Goal: Task Accomplishment & Management: Use online tool/utility

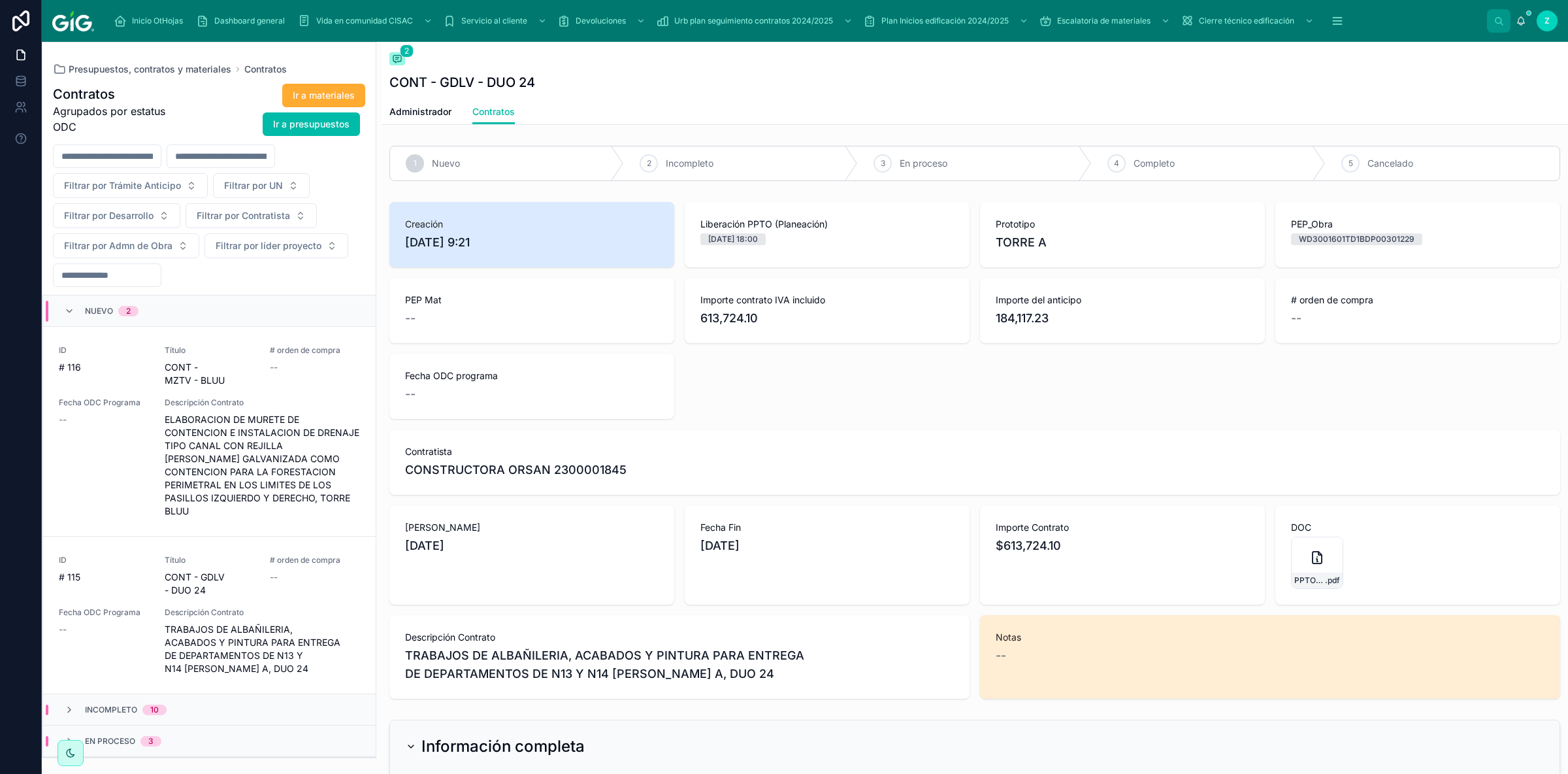
scroll to position [73, 0]
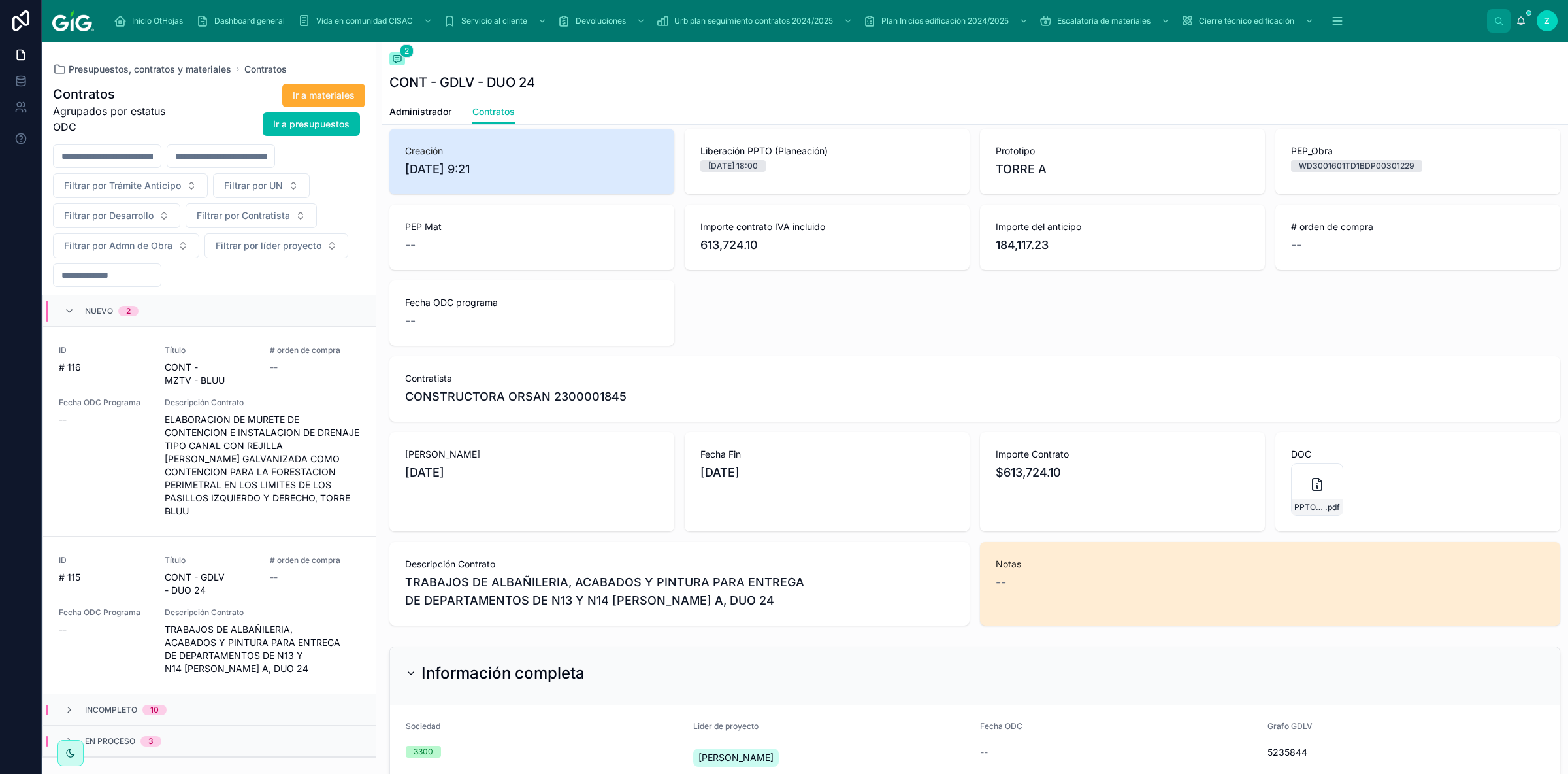
click at [299, 607] on span "Descripción Contrato" at bounding box center [261, 612] width 195 height 11
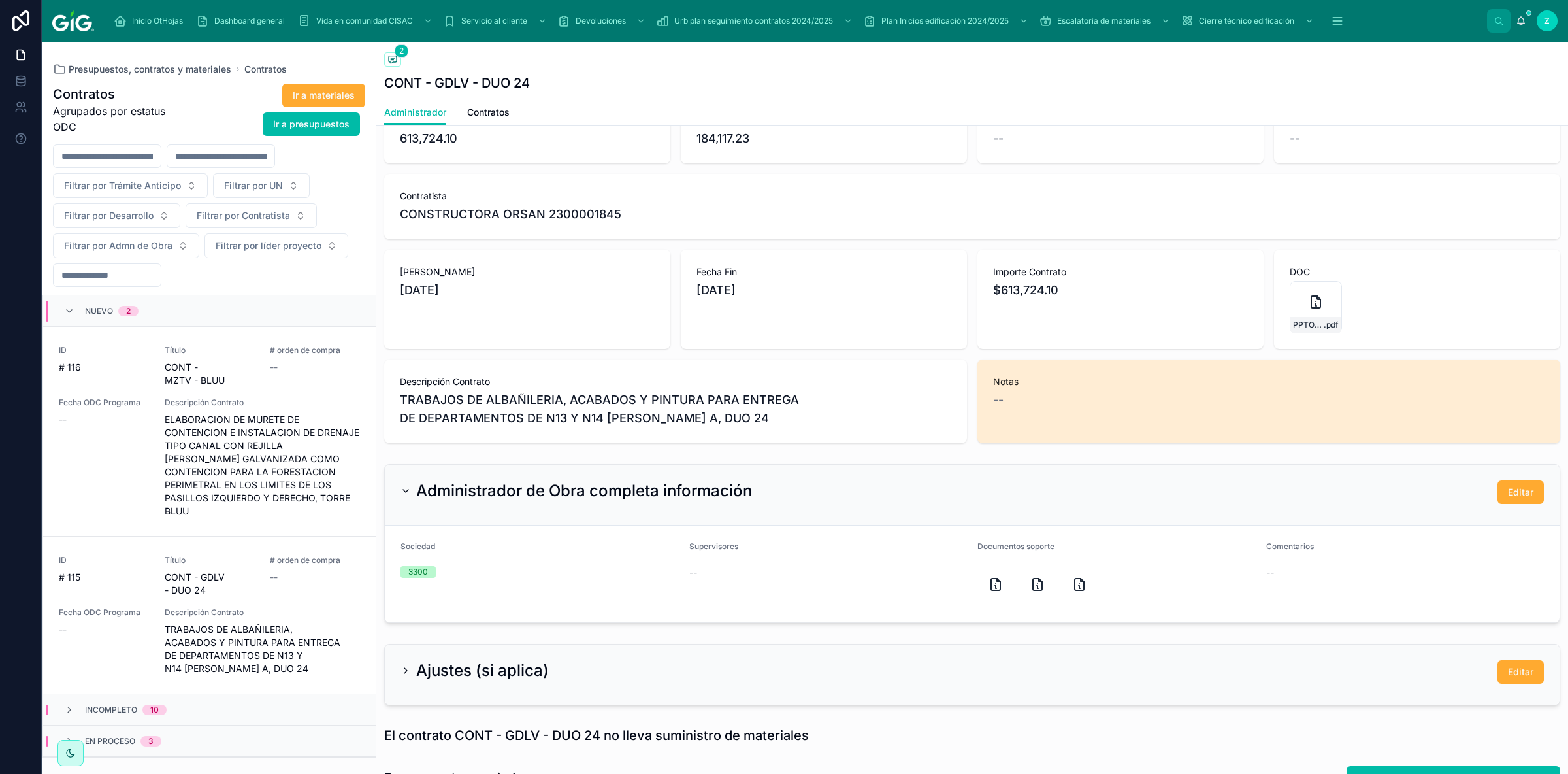
scroll to position [401, 0]
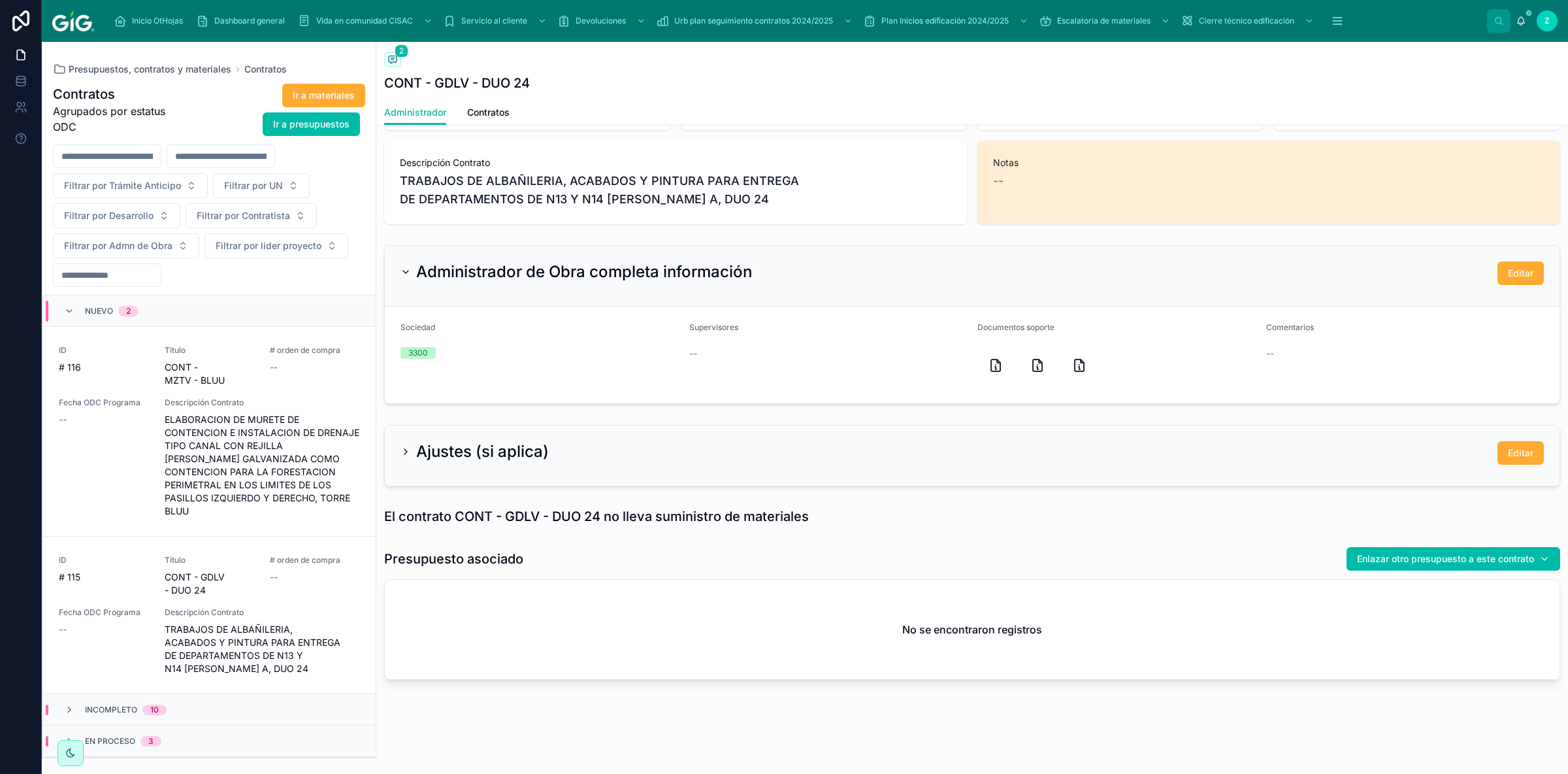
click at [479, 109] on span "Contratos" at bounding box center [488, 112] width 43 height 13
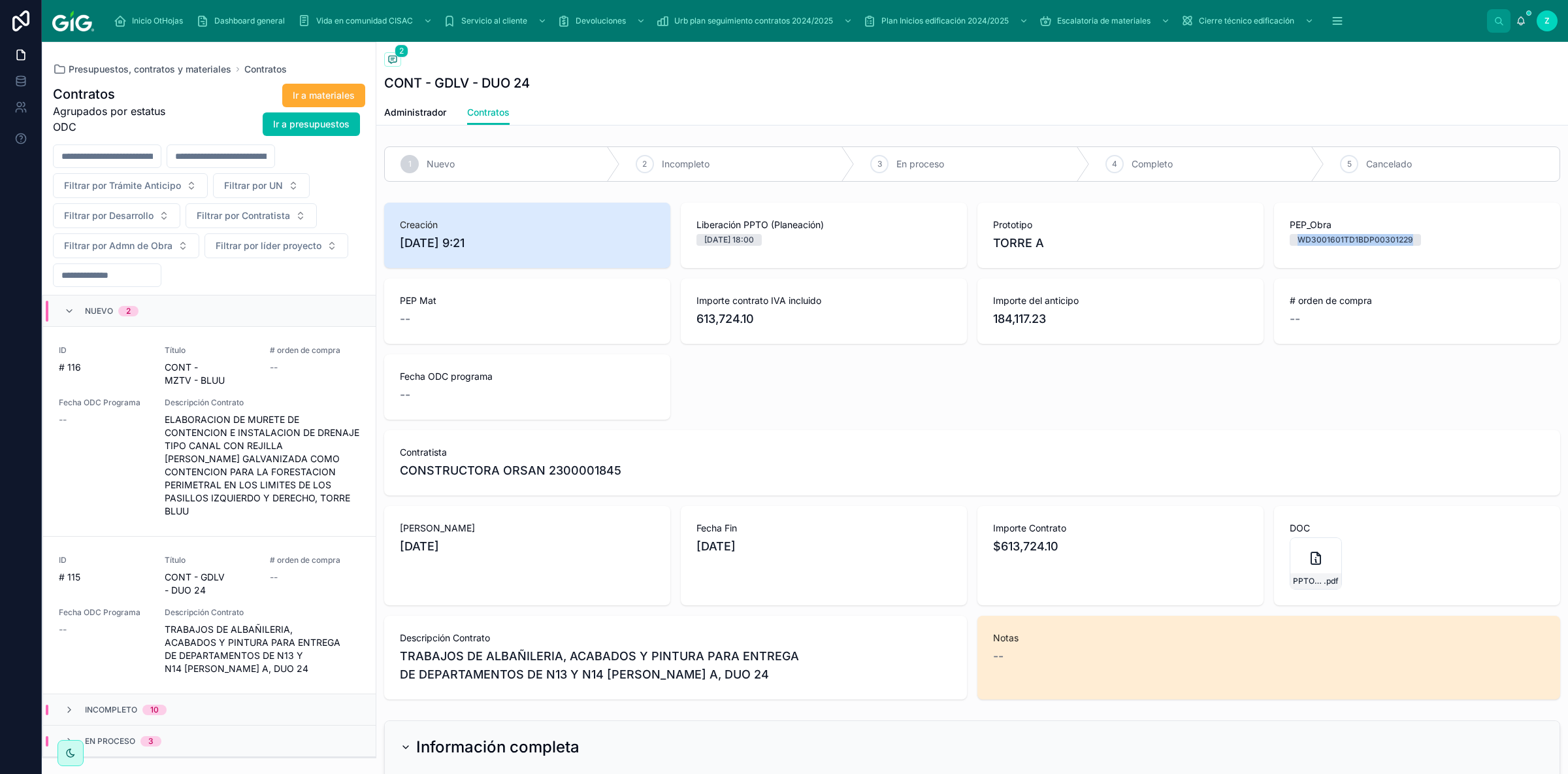
drag, startPoint x: 1300, startPoint y: 236, endPoint x: 1422, endPoint y: 241, distance: 122.1
click at [1421, 241] on div "WD3001601TD1BDP00301229" at bounding box center [1355, 240] width 132 height 12
copy div "WD3001601TD1BDP00301229"
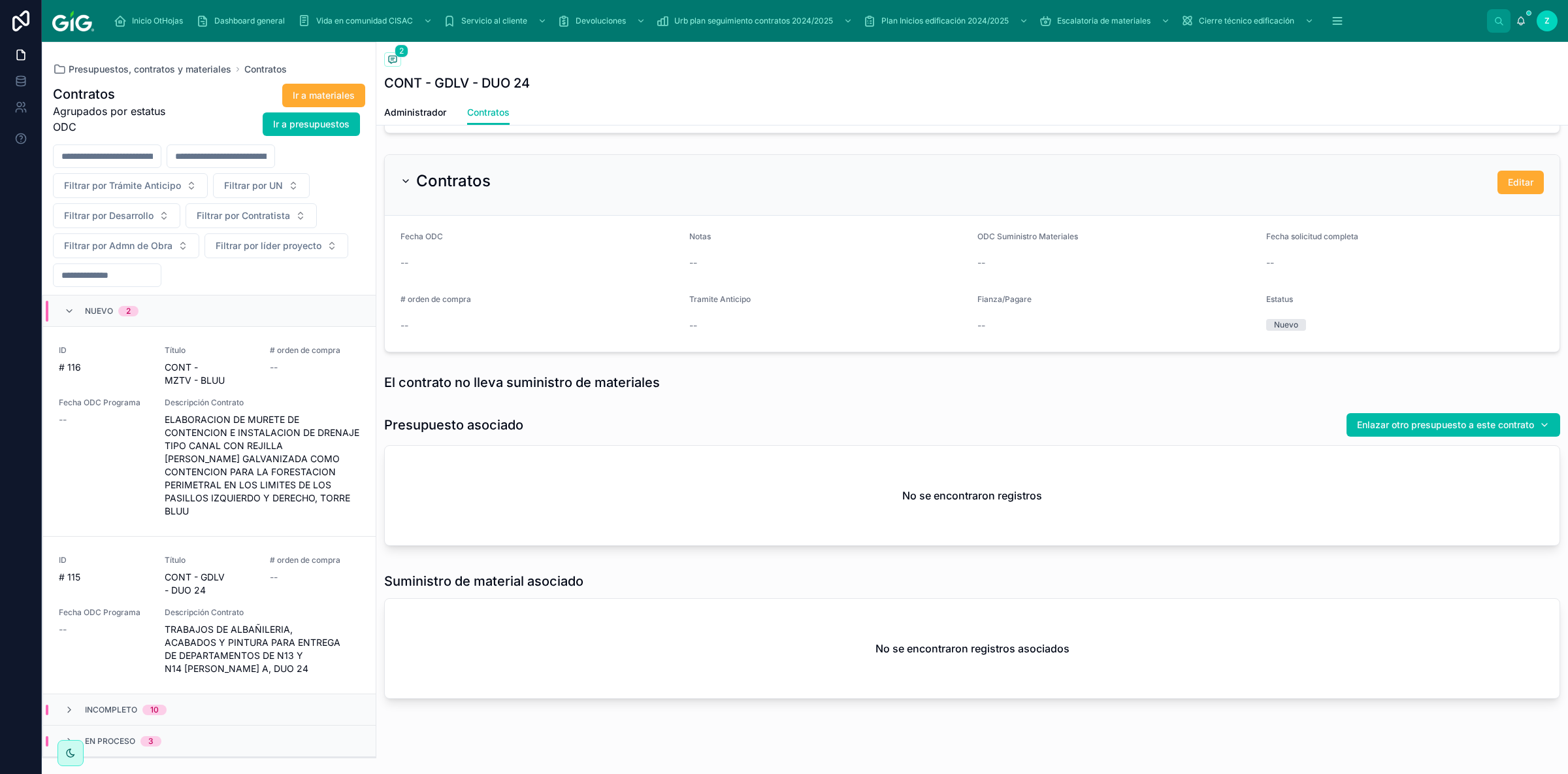
scroll to position [1279, 0]
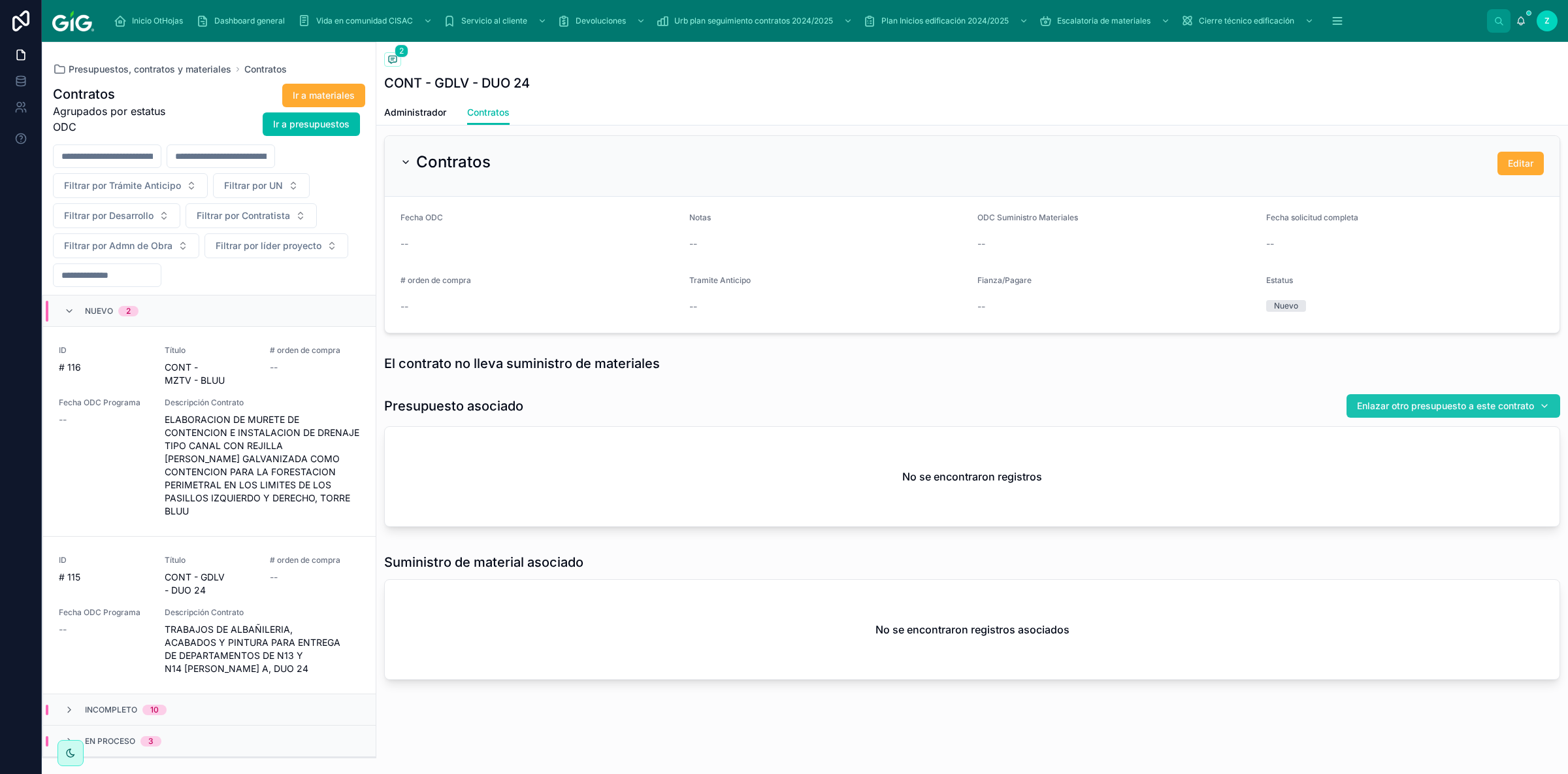
click at [1397, 411] on span "Enlazar otro presupuesto a este contrato" at bounding box center [1445, 405] width 177 height 13
type input "**********"
click at [1450, 458] on span "PPTO - GDLV - DUO 24 - DETALLADO DE DEPARTAMENTOS TORRE A NIVEL 13 Y 14 - [GEOG…" at bounding box center [1445, 457] width 155 height 13
click at [1492, 404] on span "Enlazar otro presupuesto a este contrato" at bounding box center [1445, 405] width 177 height 13
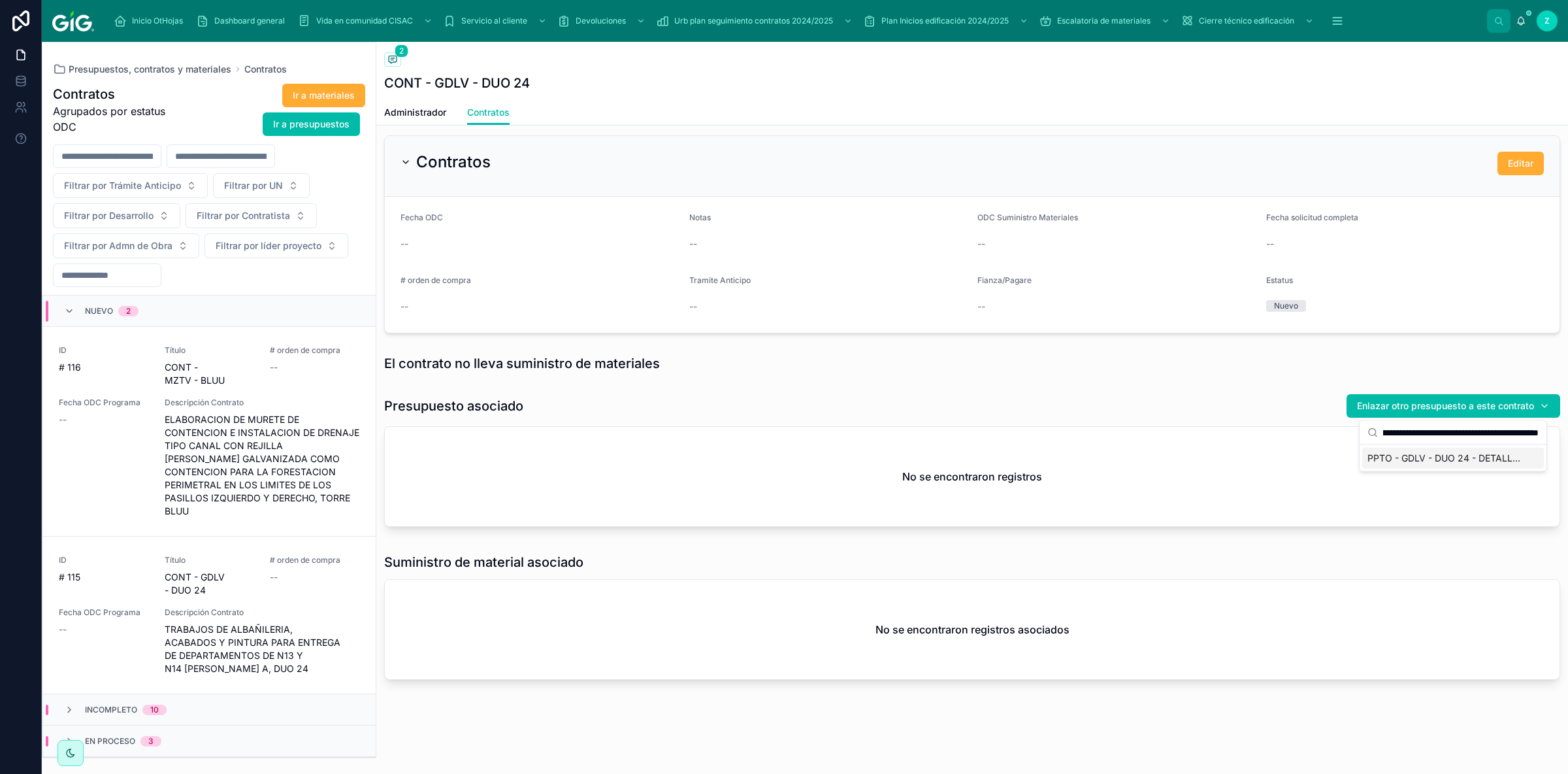
type input "**********"
click at [1453, 457] on span "PPTO - GDLV - DUO 24 - DETALLADO DE DEPARTAMENTOS TORRE A NIVEL 13 Y 14 - [GEOG…" at bounding box center [1445, 457] width 155 height 13
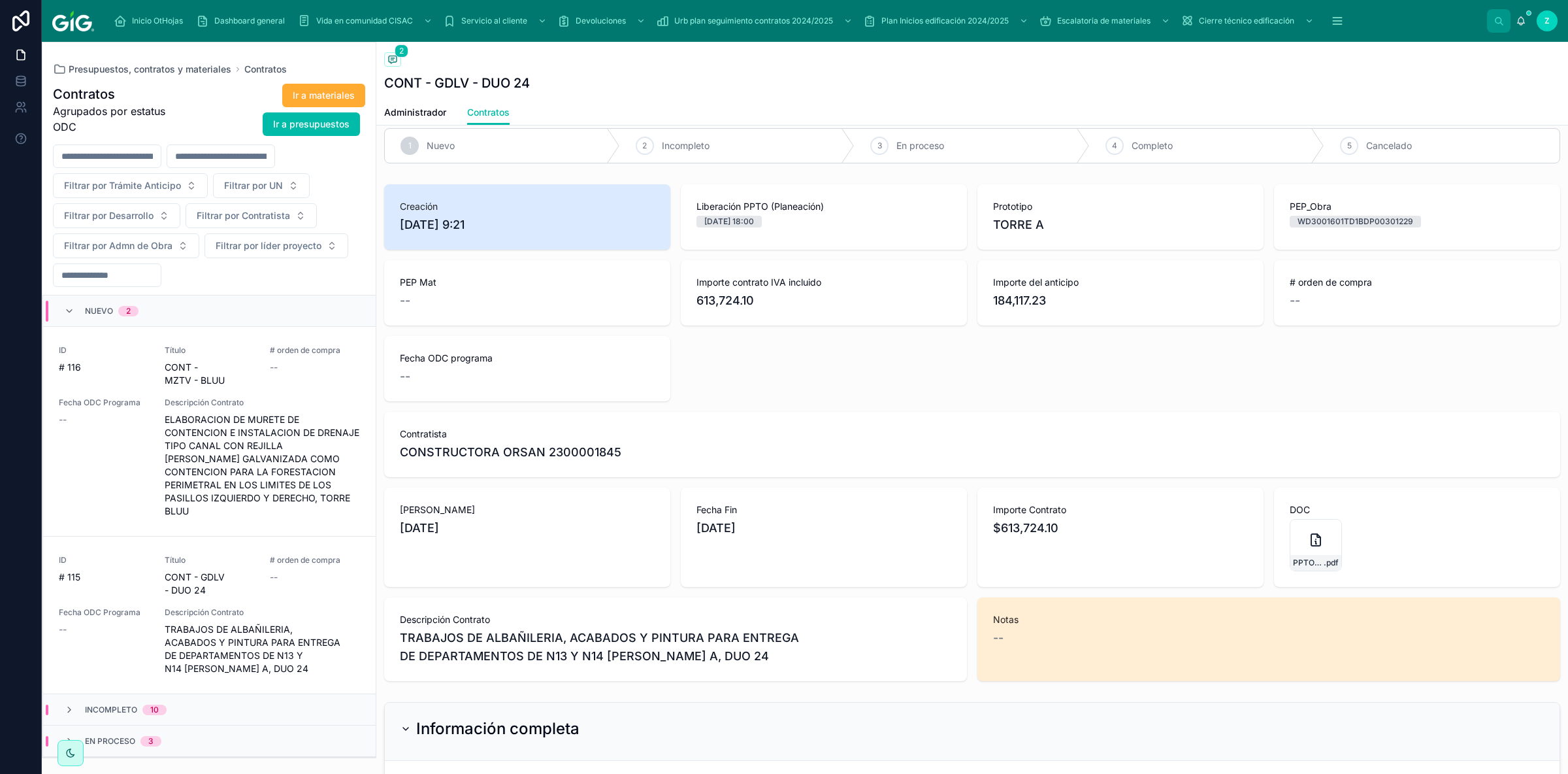
scroll to position [0, 0]
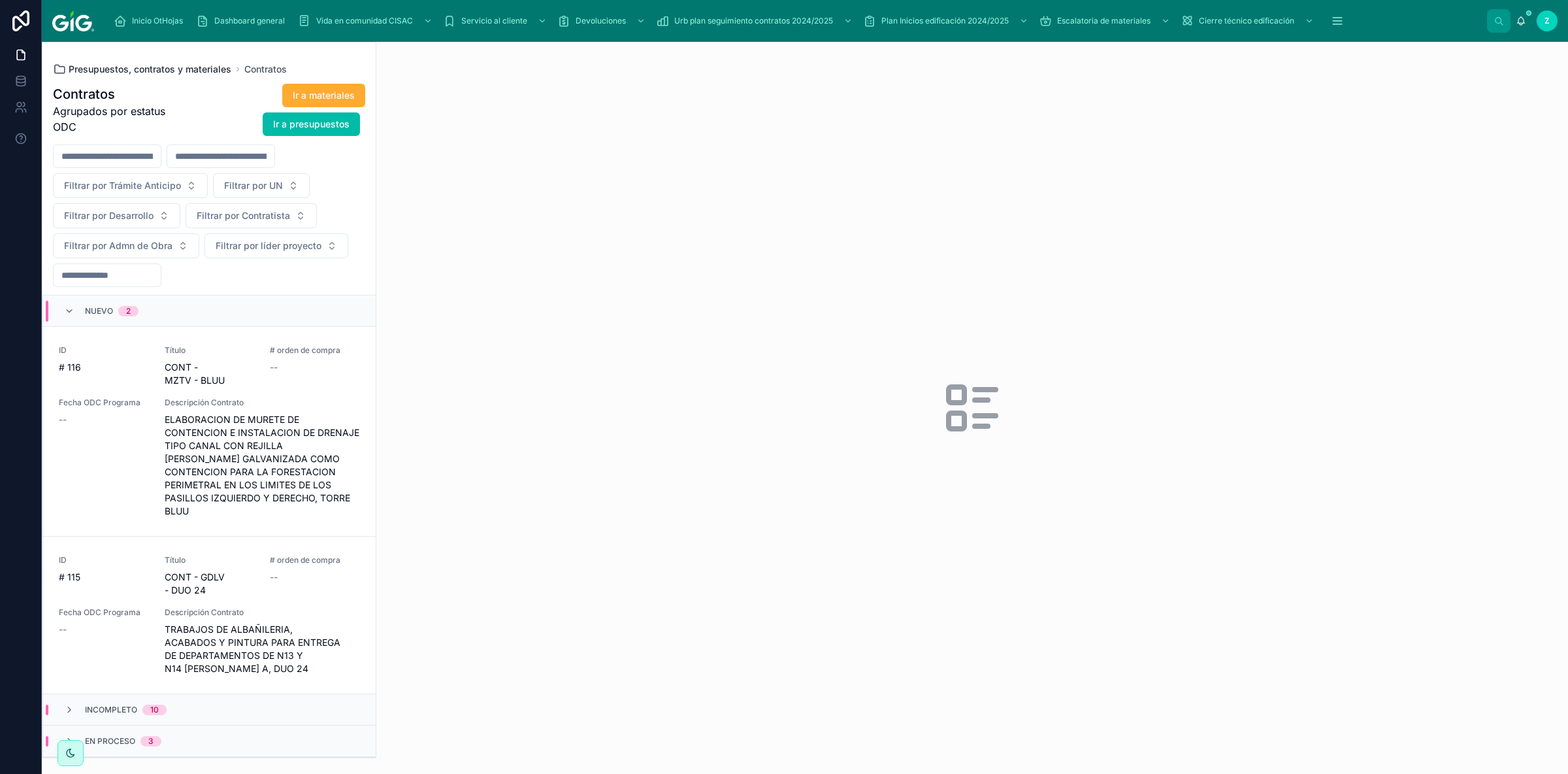
click at [163, 68] on span "Presupuestos, contratos y materiales" at bounding box center [149, 68] width 162 height 13
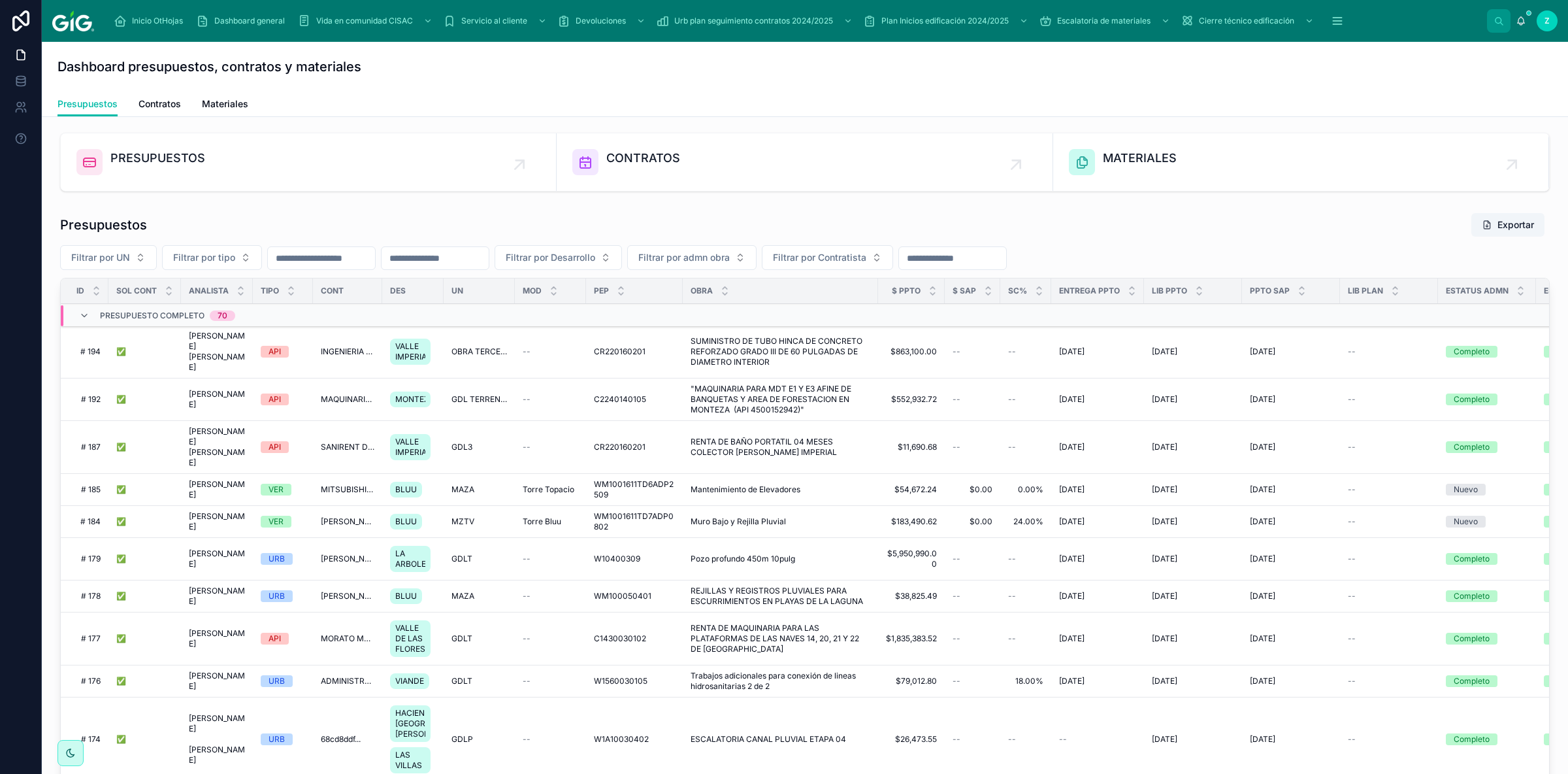
click at [460, 251] on input "text" at bounding box center [436, 258] width 107 height 18
paste input "**********"
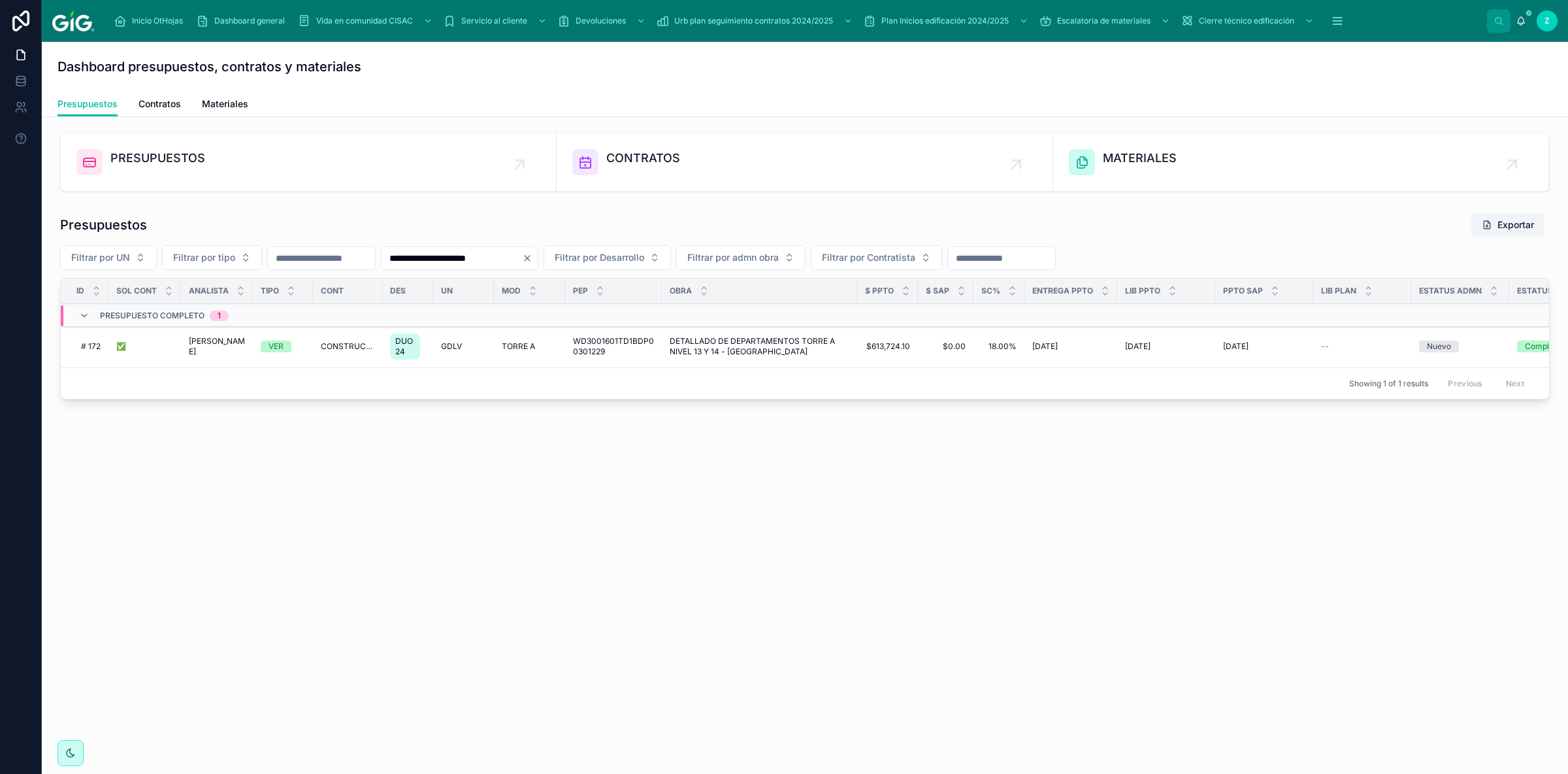
type input "**********"
click at [147, 351] on div "✅ ✅" at bounding box center [145, 346] width 56 height 11
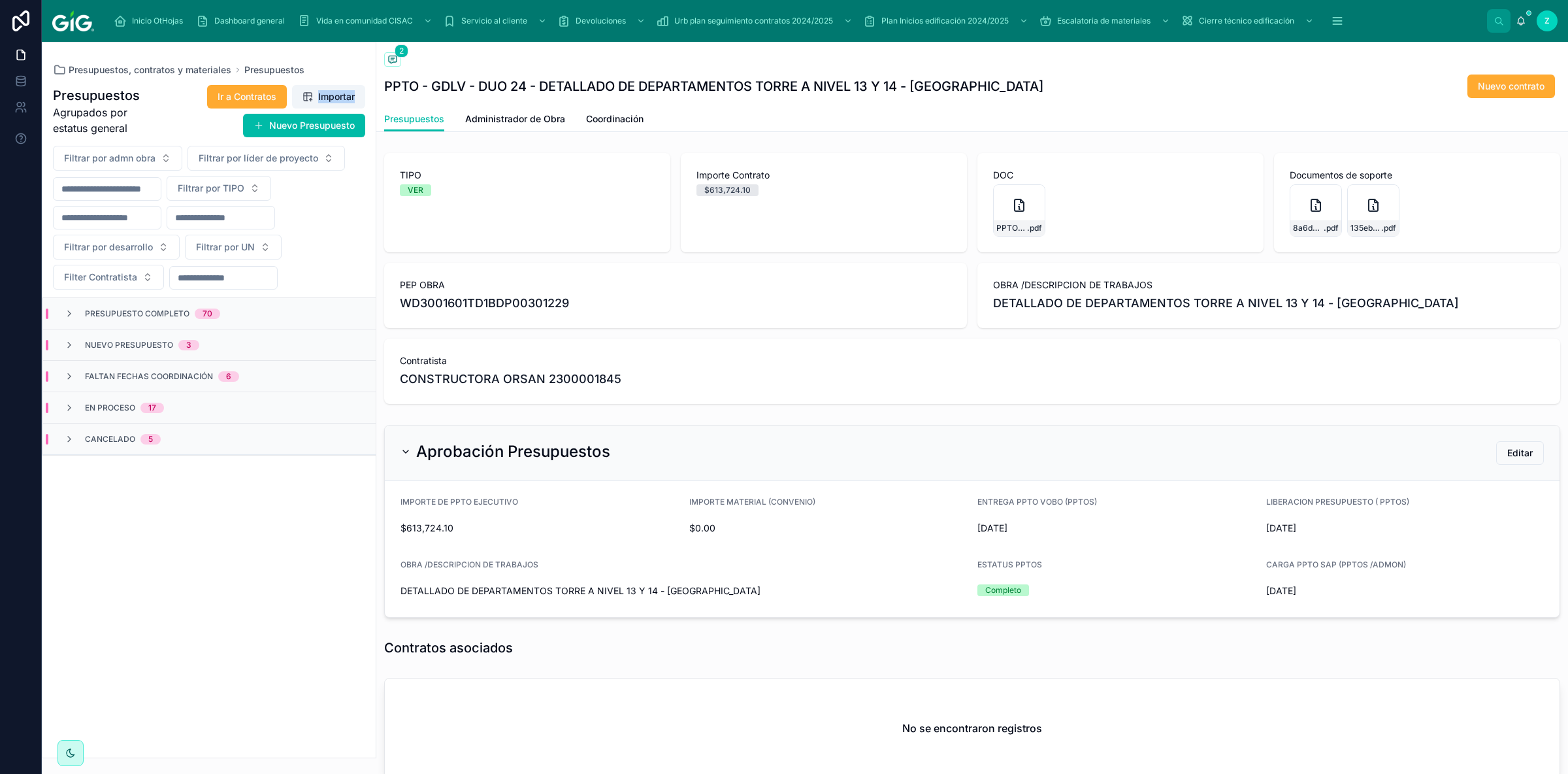
drag, startPoint x: 989, startPoint y: 87, endPoint x: 342, endPoint y: 87, distance: 647.0
click at [376, 87] on div "Back to Dashboard Presupuestos 2 PPTO - GDLV - DUO 24 - DETALLADO DE DEPARTAMEN…" at bounding box center [972, 86] width 1192 height 90
click at [866, 97] on div "PPTO - GDLV - DUO 24 - DETALLADO DE DEPARTAMENTOS TORRE A NIVEL 13 Y 14 - ORSAN…" at bounding box center [972, 86] width 1176 height 25
click at [970, 92] on div "PPTO - GDLV - DUO 24 - DETALLADO DE DEPARTAMENTOS TORRE A NIVEL 13 Y 14 - ORSAN…" at bounding box center [972, 86] width 1176 height 25
click at [409, 85] on div "PPTO - GDLV - DUO 24 - DETALLADO DE DEPARTAMENTOS TORRE A NIVEL 13 Y 14 - ORSAN…" at bounding box center [972, 86] width 1176 height 25
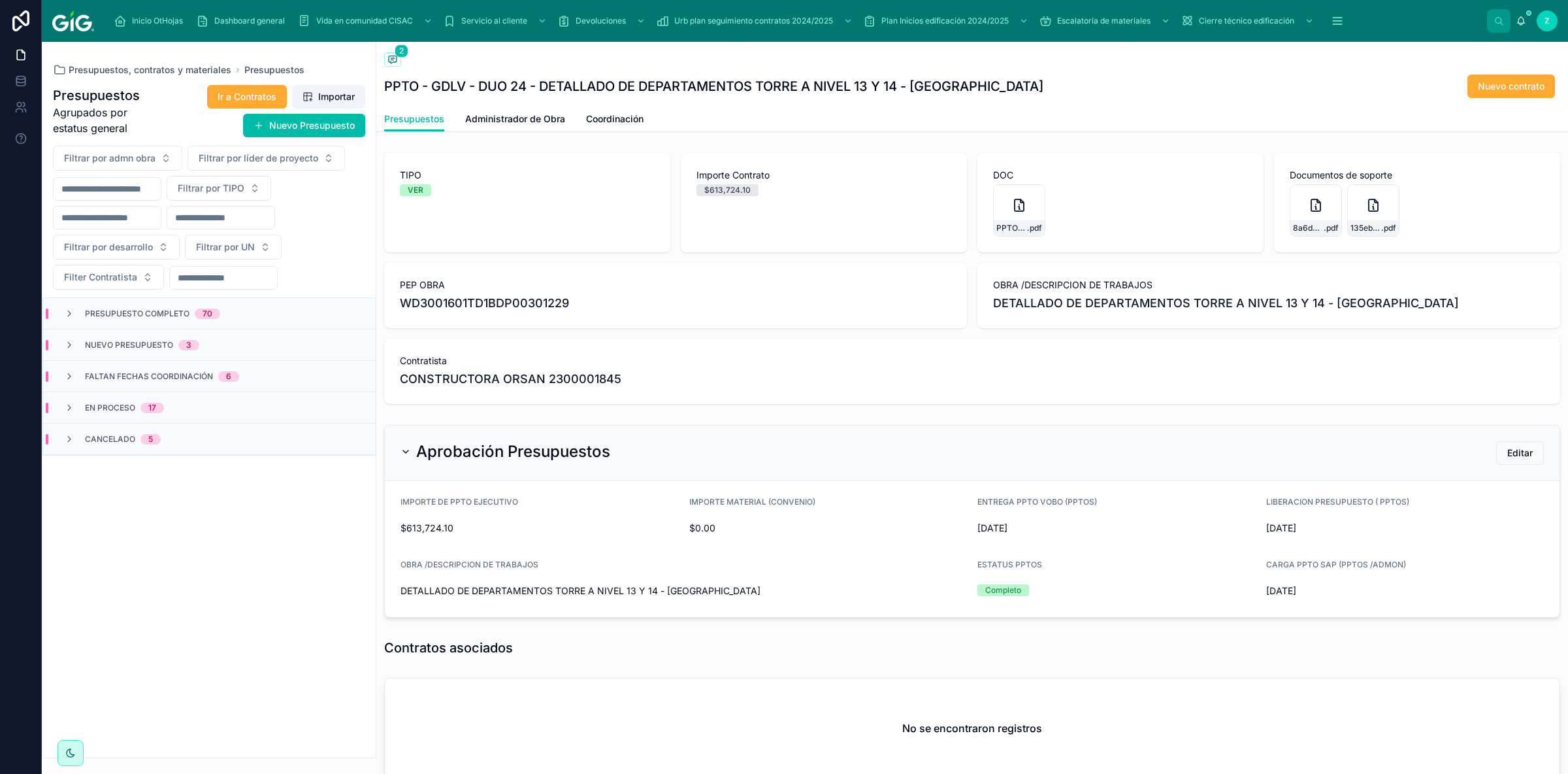
click at [869, 109] on div "Presupuestos Administrador de Obra Coordinación" at bounding box center [972, 119] width 1176 height 25
click at [715, 84] on div "PPTO - GDLV - DUO 24 - DETALLADO DE DEPARTAMENTOS TORRE A NIVEL 13 Y 14 - ORSAN…" at bounding box center [972, 86] width 1176 height 25
click at [966, 97] on div "PPTO - GDLV - DUO 24 - DETALLADO DE DEPARTAMENTOS TORRE A NIVEL 13 Y 14 - ORSAN…" at bounding box center [972, 86] width 1176 height 25
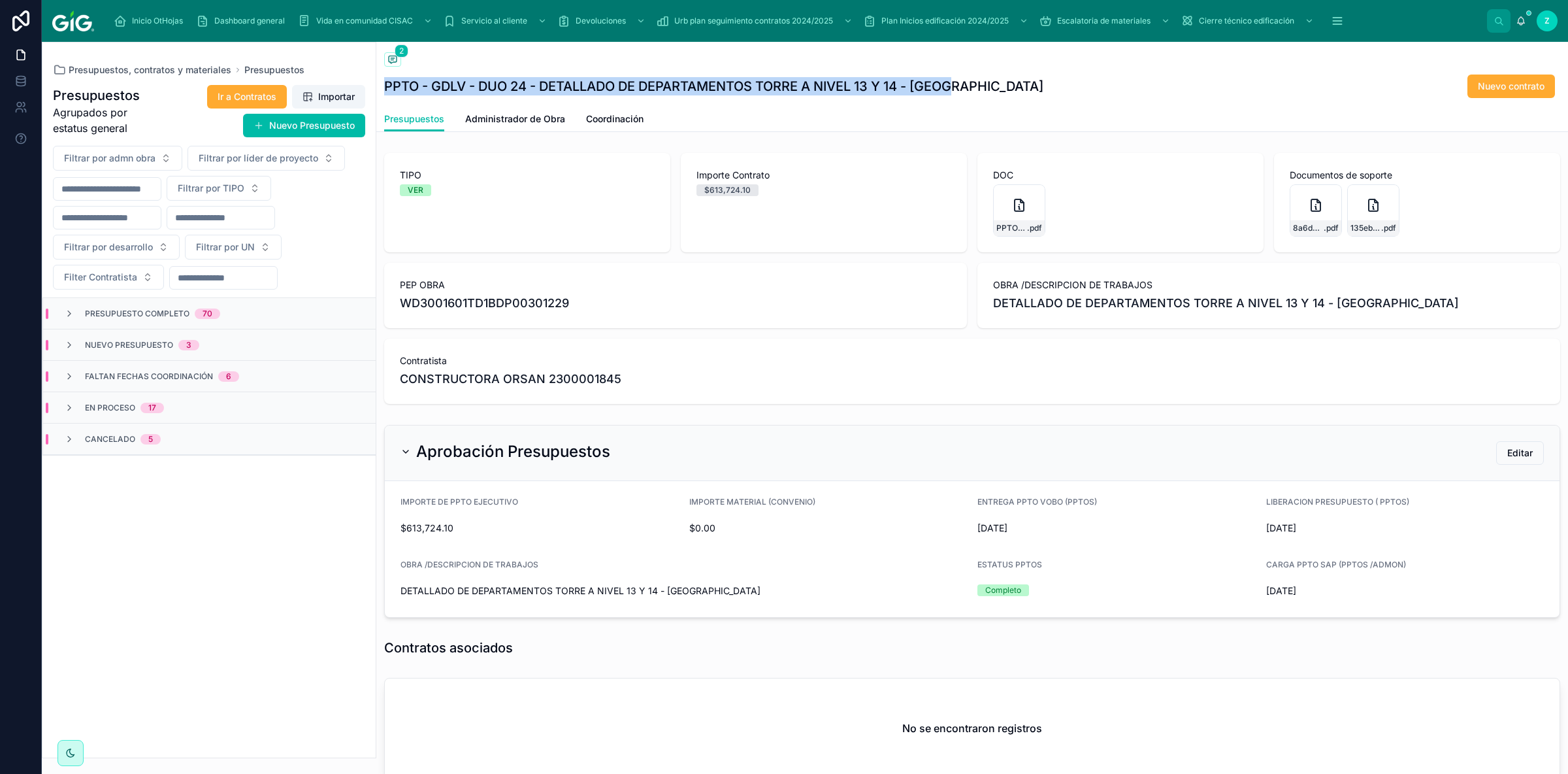
drag, startPoint x: 937, startPoint y: 88, endPoint x: 384, endPoint y: 88, distance: 553.0
click at [384, 88] on div "Back to Dashboard Presupuestos 2 PPTO - GDLV - DUO 24 - DETALLADO DE DEPARTAMEN…" at bounding box center [972, 86] width 1192 height 90
copy h1 "PPTO - GDLV - DUO 24 - DETALLADO DE DEPARTAMENTOS TORRE A NIVEL 13 Y 14 - [GEOG…"
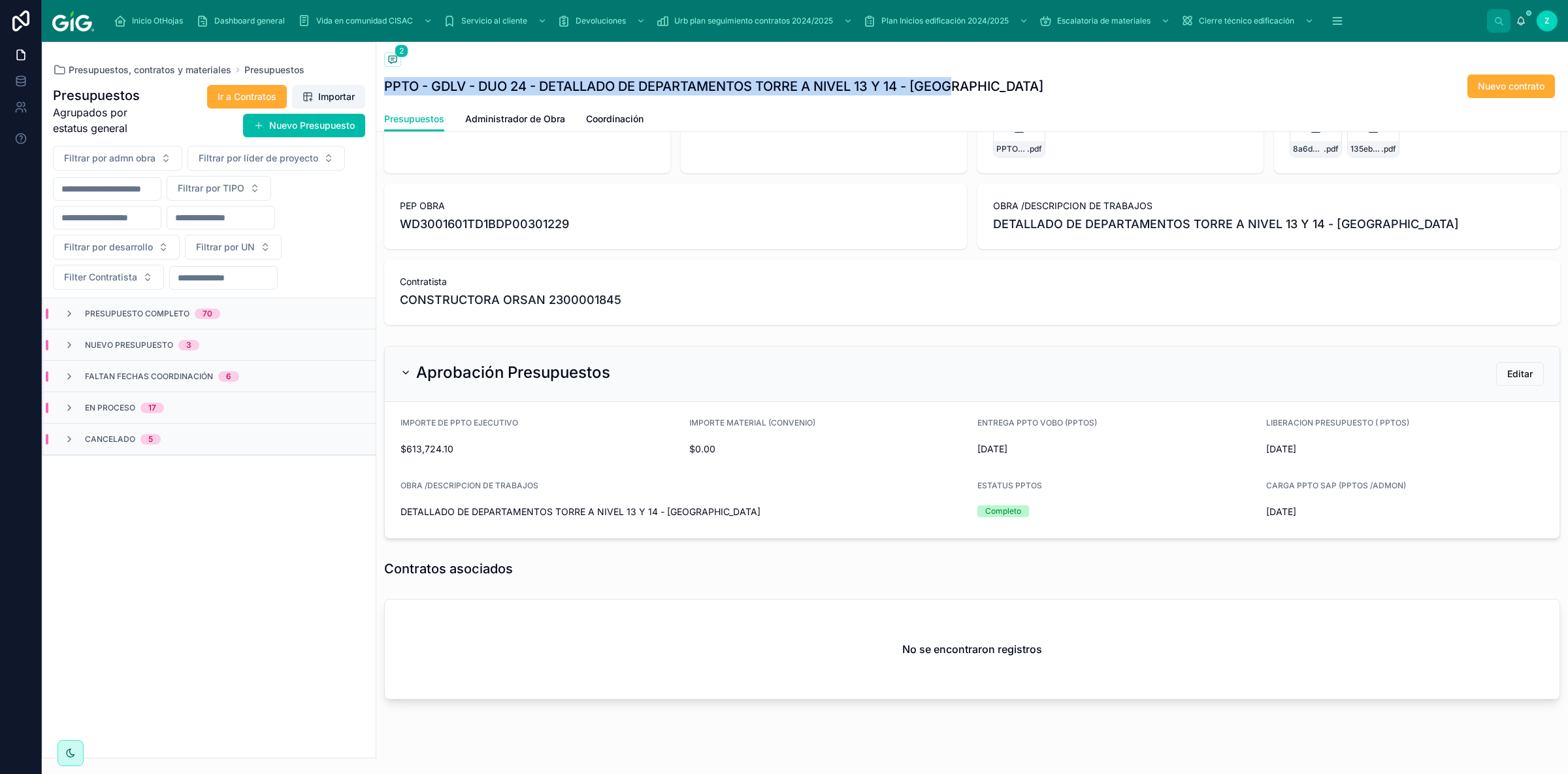
scroll to position [100, 0]
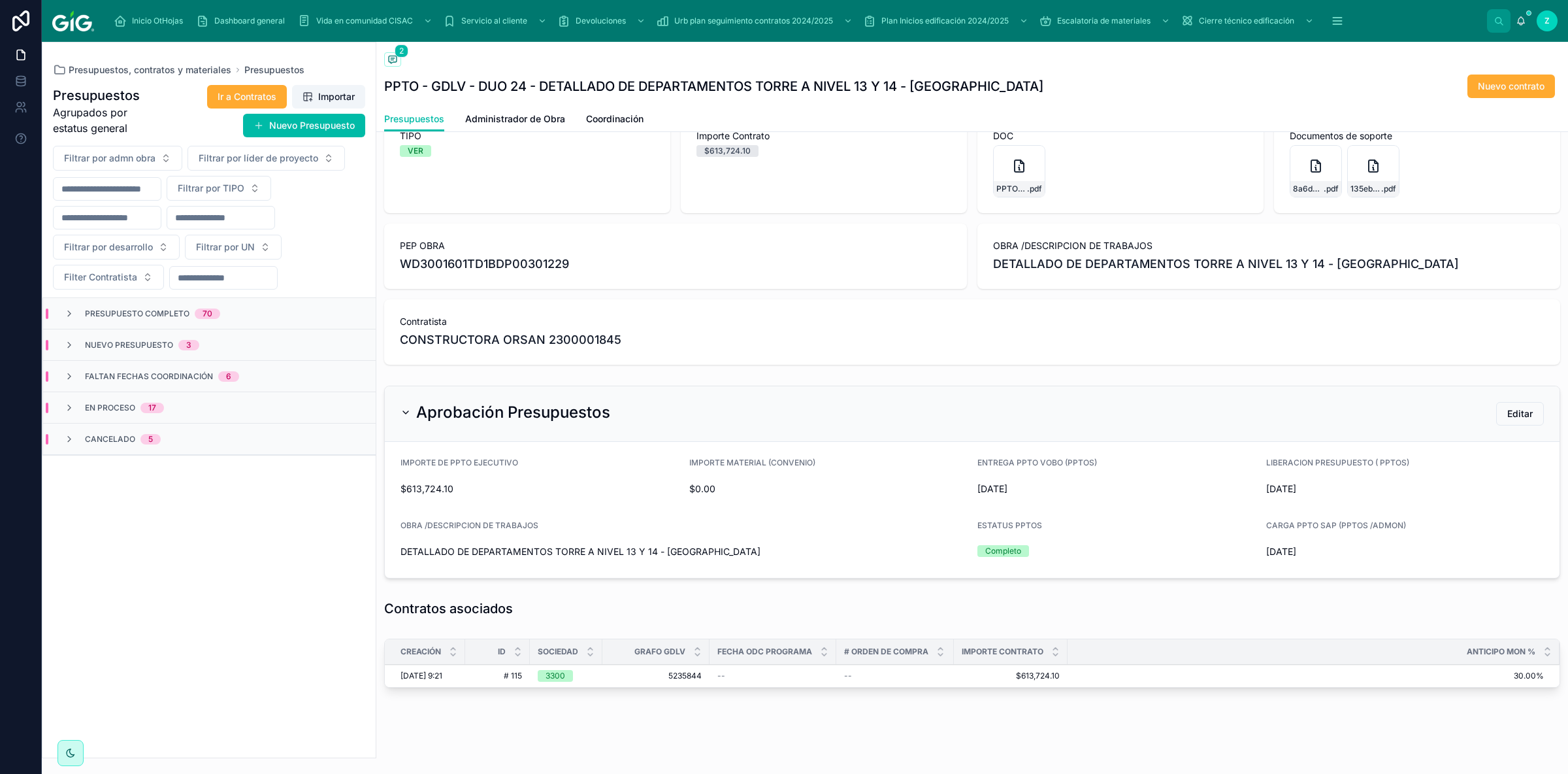
scroll to position [49, 0]
